Goal: Task Accomplishment & Management: Manage account settings

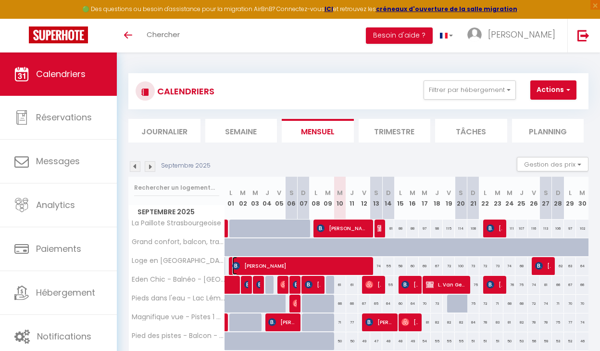
click at [311, 265] on span "[PERSON_NAME]" at bounding box center [300, 265] width 136 height 18
select select "OK"
select select "KO"
select select "0"
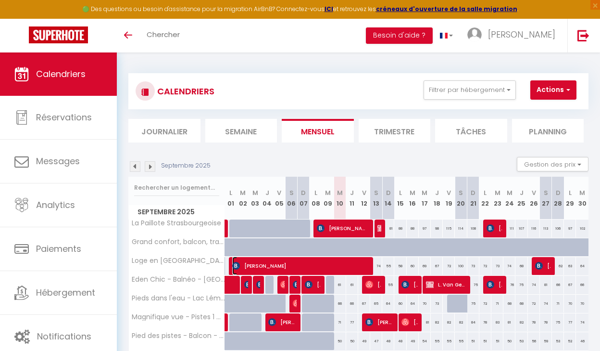
select select "1"
select select
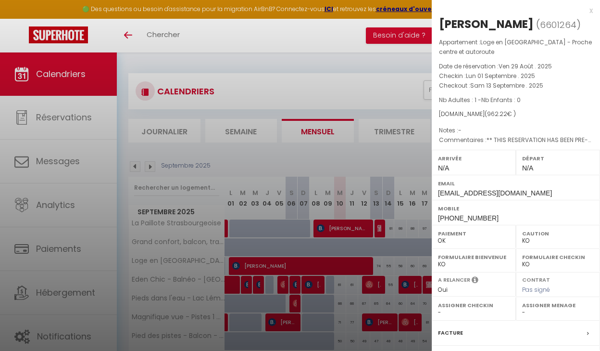
click at [520, 22] on div "[PERSON_NAME]" at bounding box center [486, 23] width 95 height 15
copy div "BOUSLIM"
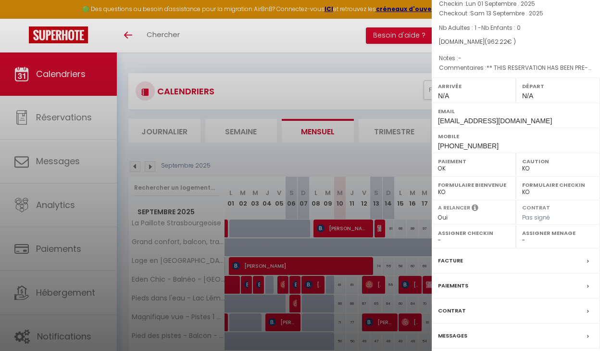
scroll to position [107, 0]
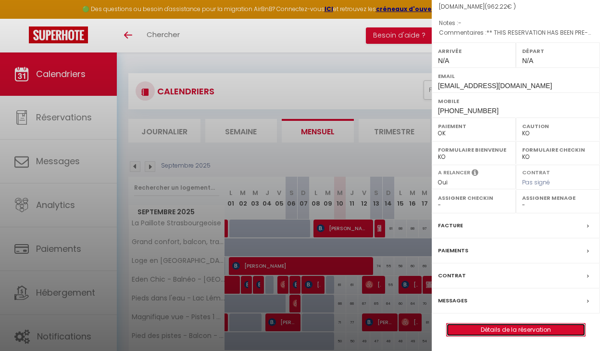
click at [481, 327] on link "Détails de la réservation" at bounding box center [516, 329] width 139 height 13
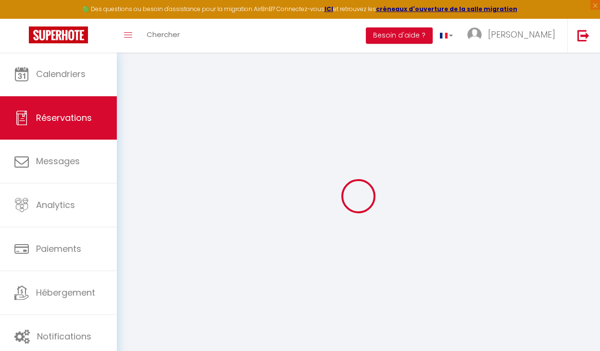
type input "[PERSON_NAME]"
type input "BOUSLIM"
type input "[EMAIL_ADDRESS][DOMAIN_NAME]"
type input "[PHONE_NUMBER]"
select select "FR"
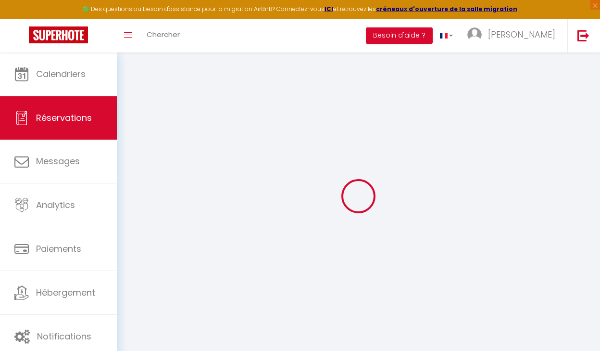
type input "159"
type input "13.47"
select select "41946"
select select "1"
select select
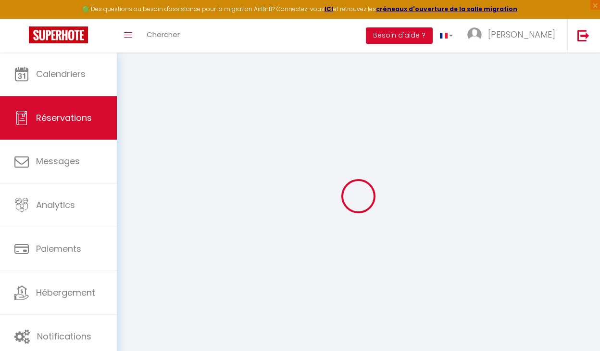
select select
type input "1"
select select "12"
select select
type input "897.3"
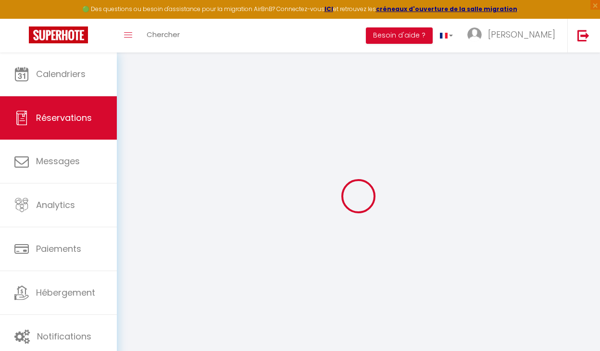
checkbox input "false"
type input "0"
select select "2"
type input "0"
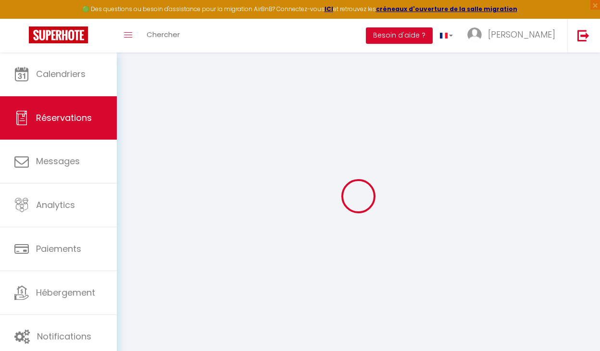
type input "0"
select select
select select "14"
checkbox input "false"
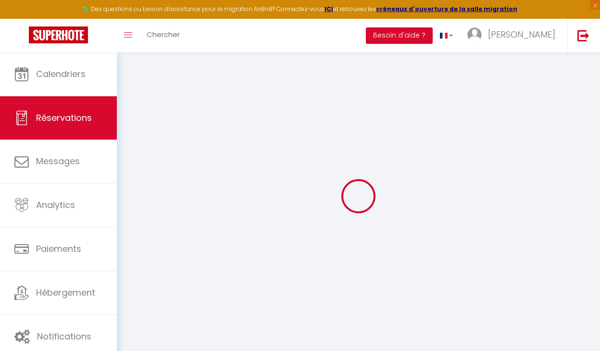
select select
checkbox input "false"
select select
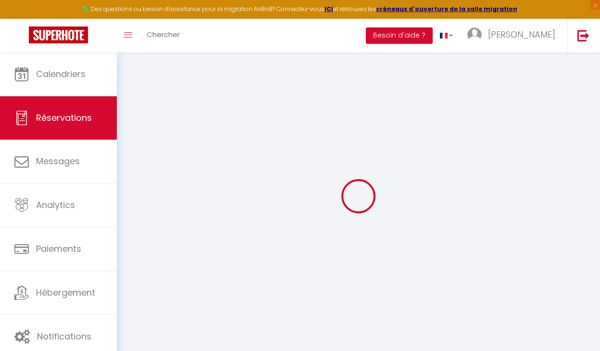
checkbox input "false"
select select
checkbox input "false"
type textarea "** THIS RESERVATION HAS BEEN PRE-PAID ** BOOKING NOTE : Payment charge is EUR 1…"
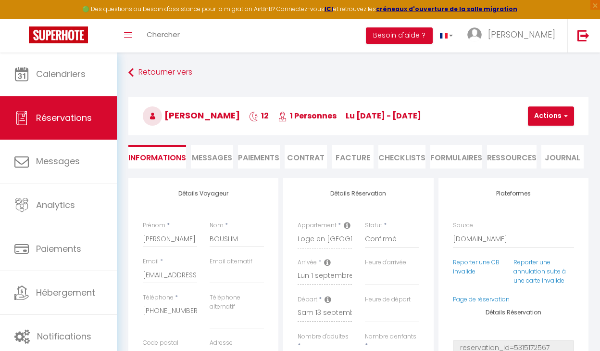
type input "38"
type input "26.92"
select select
checkbox input "false"
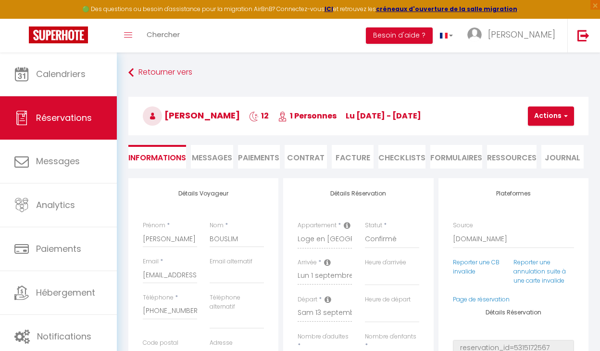
select select
